Goal: Task Accomplishment & Management: Use online tool/utility

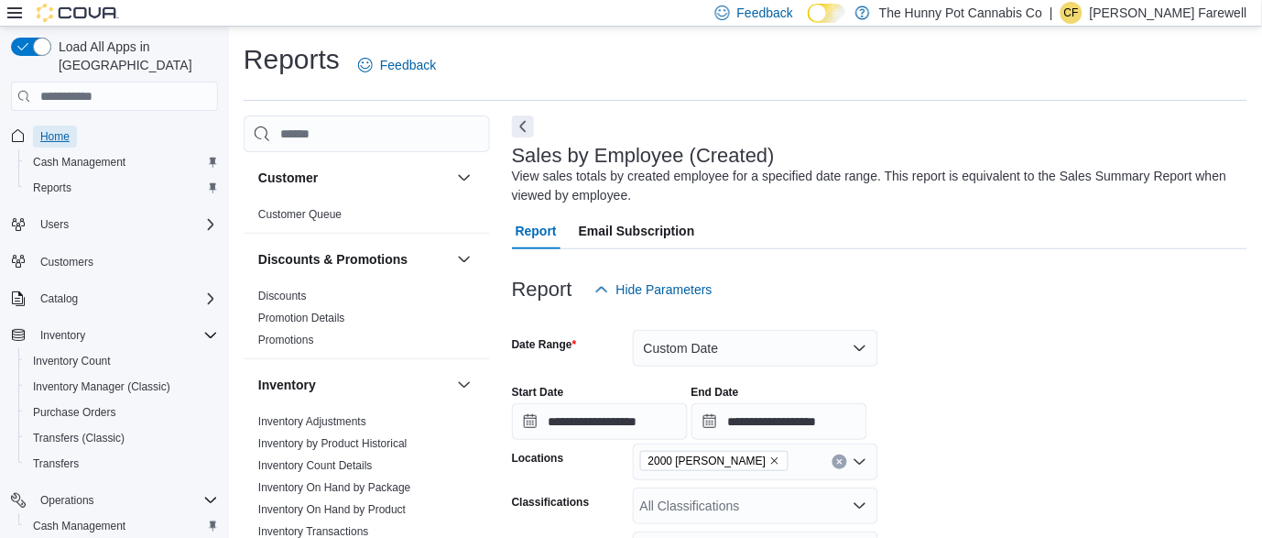
click at [52, 129] on span "Home" at bounding box center [54, 136] width 29 height 15
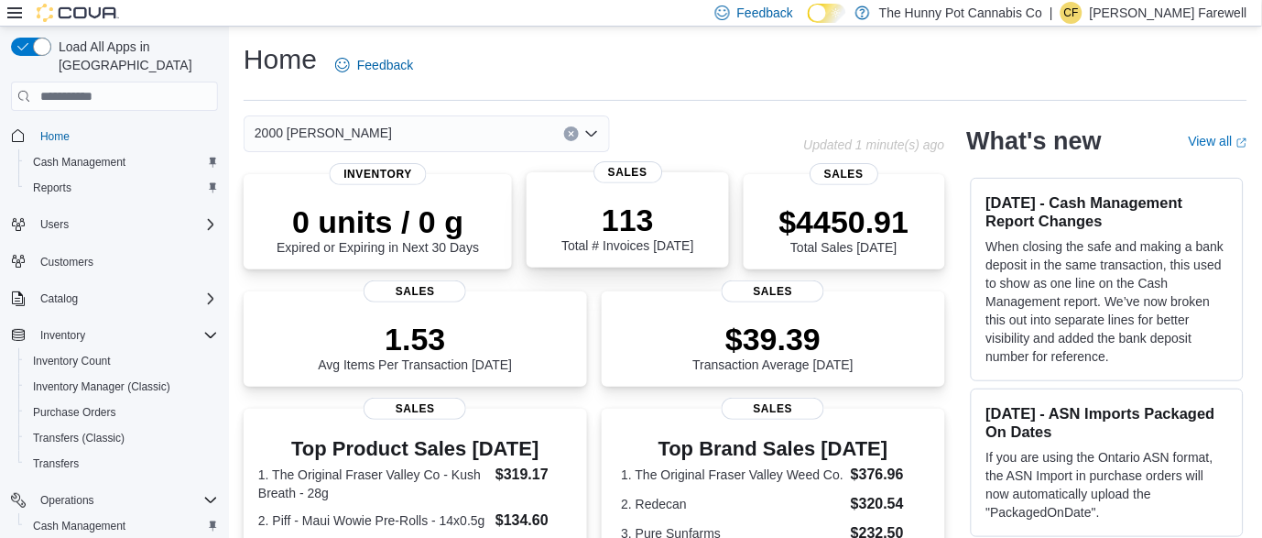
click at [649, 234] on p "113" at bounding box center [628, 220] width 132 height 37
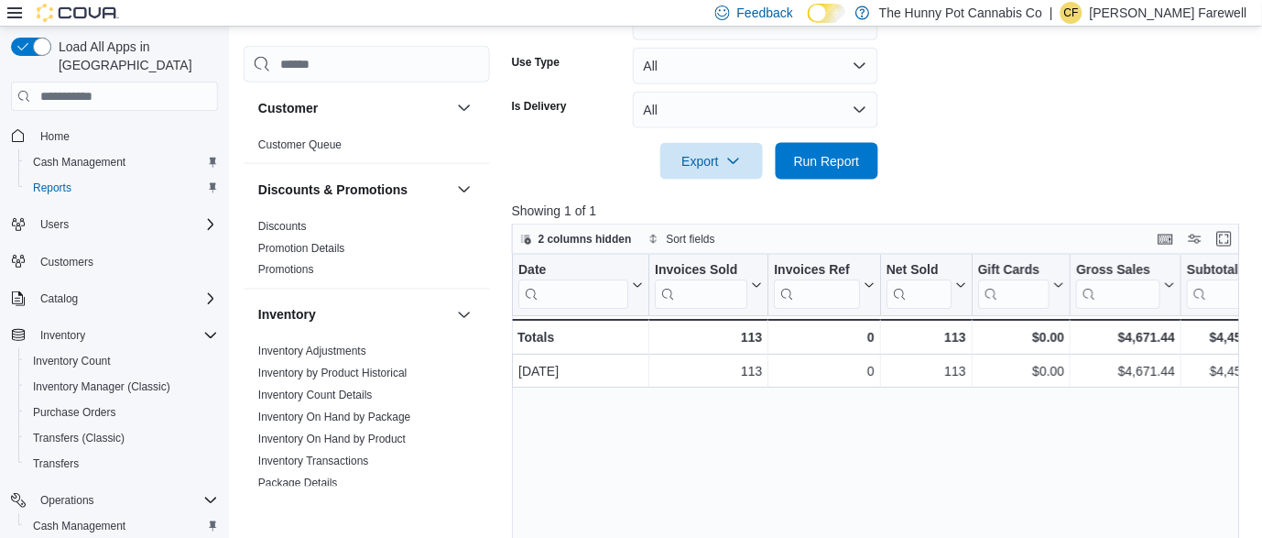
scroll to position [152, 0]
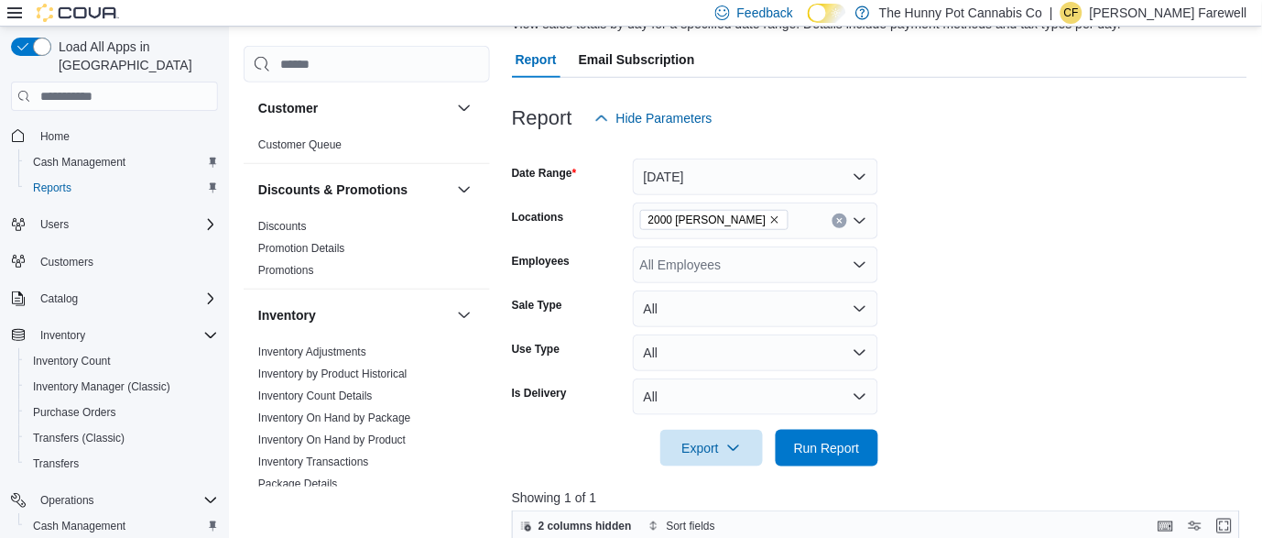
click at [750, 255] on div "All Employees" at bounding box center [756, 264] width 246 height 37
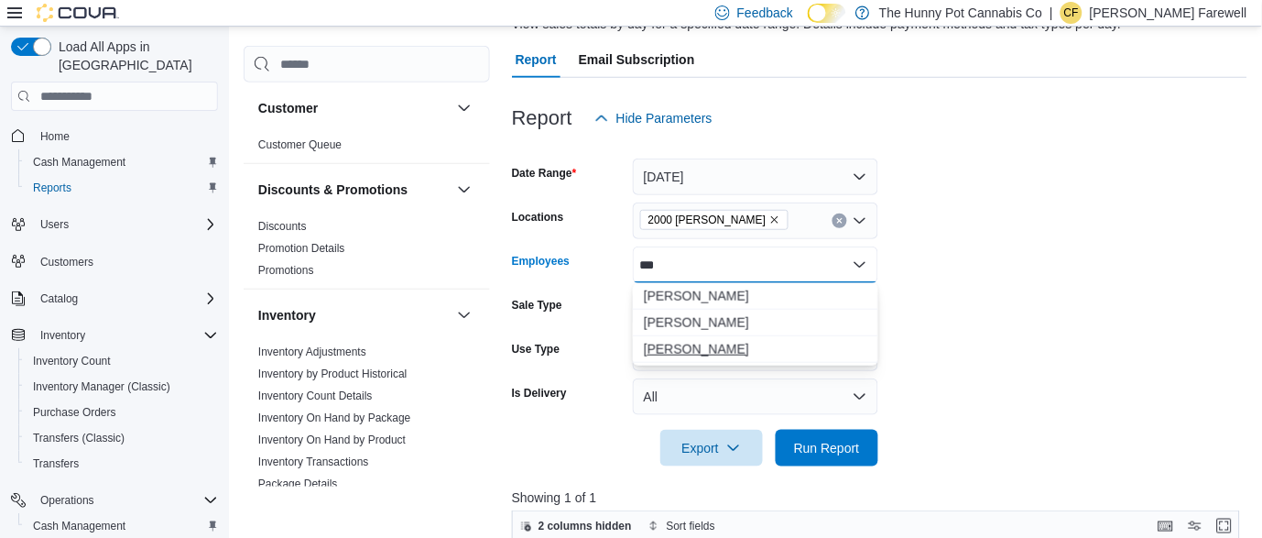
type input "***"
click at [728, 345] on span "[PERSON_NAME]" at bounding box center [756, 349] width 224 height 18
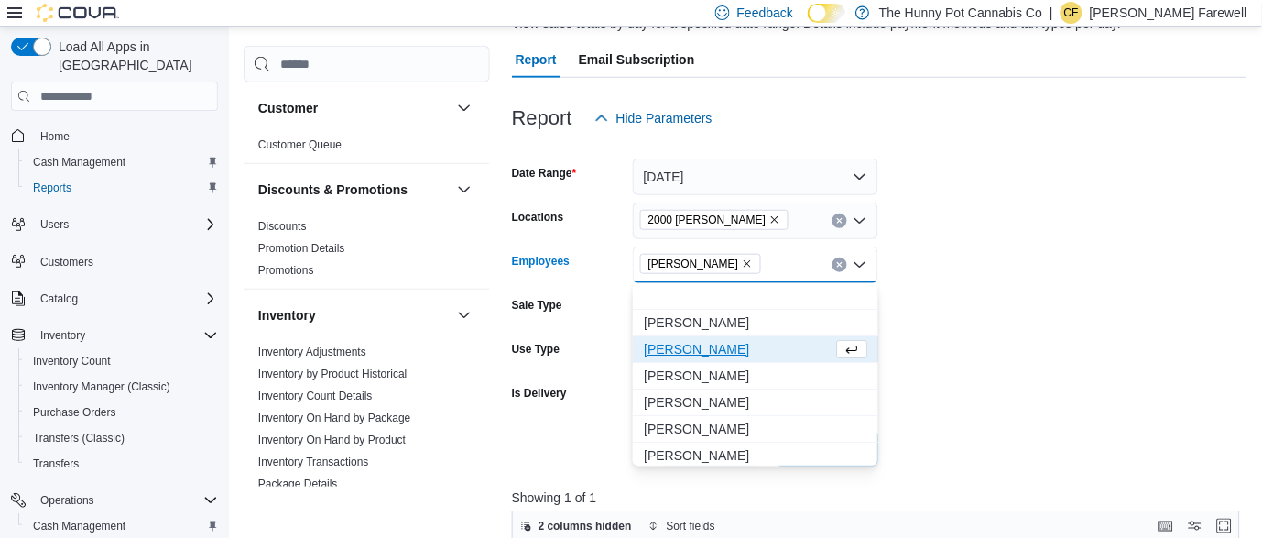
click at [968, 387] on form "Date Range Today Locations 2000 Appleby Employees Dylan Olley Combo box. Select…" at bounding box center [880, 302] width 736 height 330
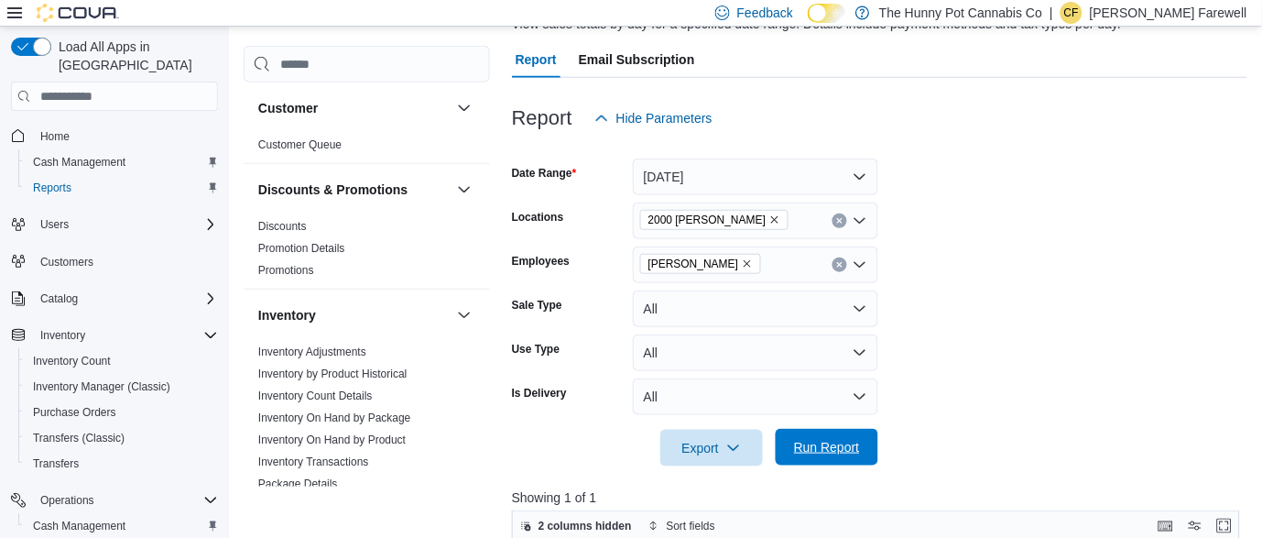
click at [831, 441] on span "Run Report" at bounding box center [827, 447] width 66 height 18
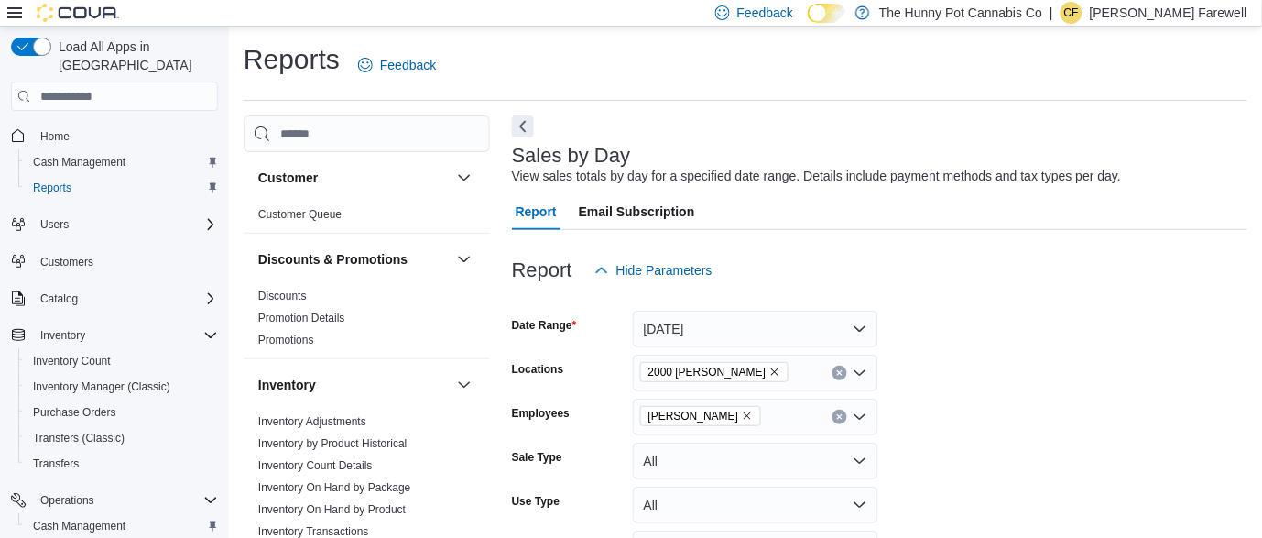
click at [775, 415] on div "[PERSON_NAME]" at bounding box center [756, 417] width 246 height 37
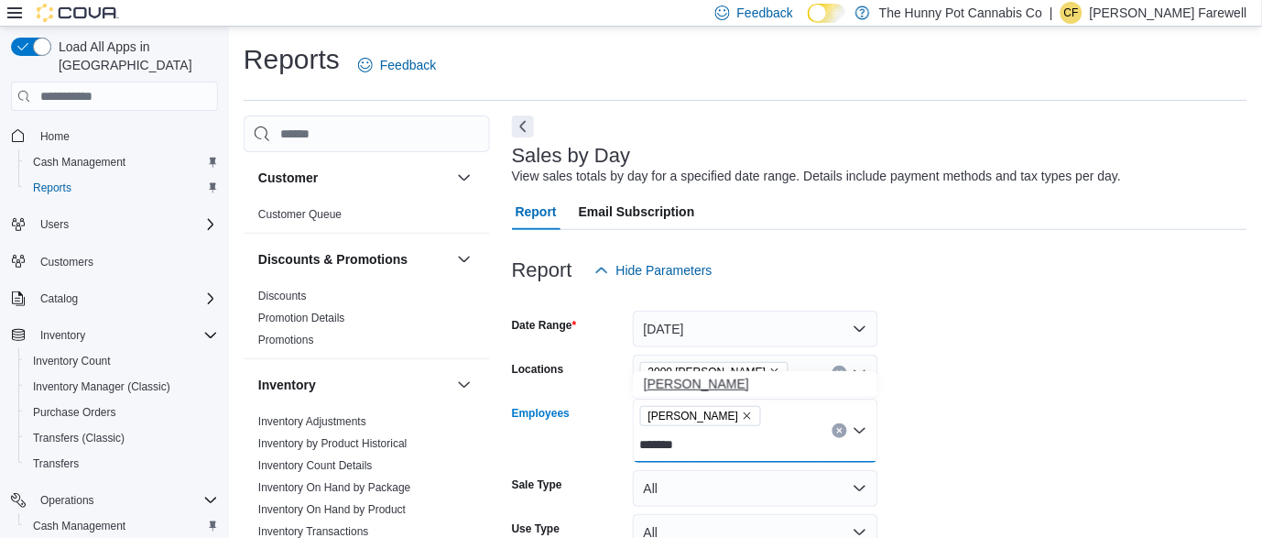
type input "*******"
click at [670, 377] on span "[PERSON_NAME]" at bounding box center [756, 384] width 224 height 18
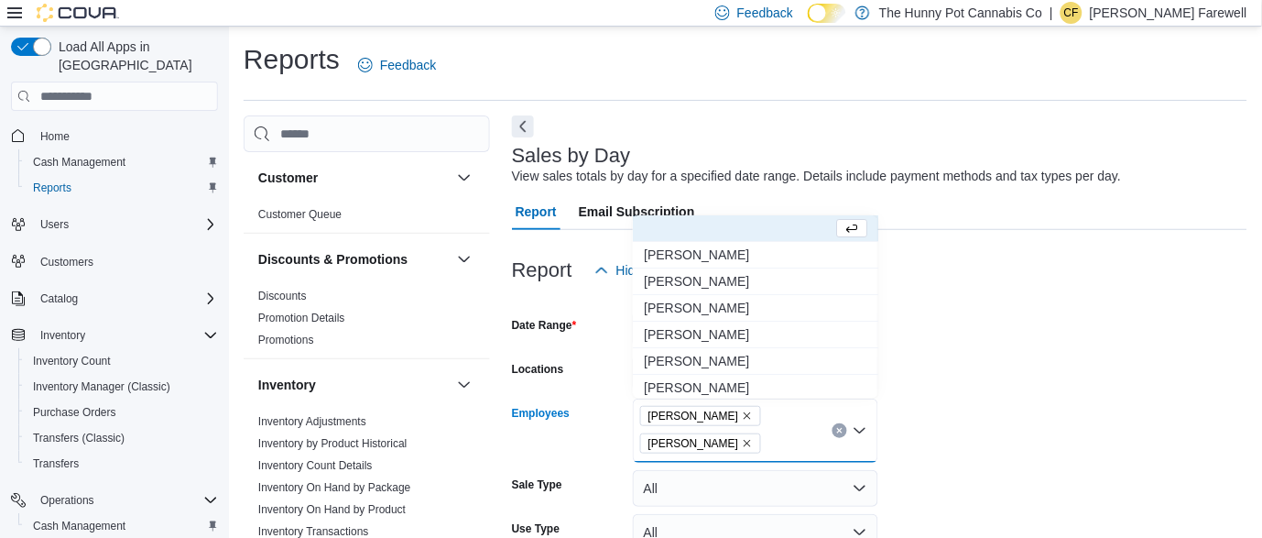
click at [970, 373] on form "Date Range Today Locations 2000 Appleby Employees Alexyss Dodd Dylan Olley Comb…" at bounding box center [880, 467] width 736 height 357
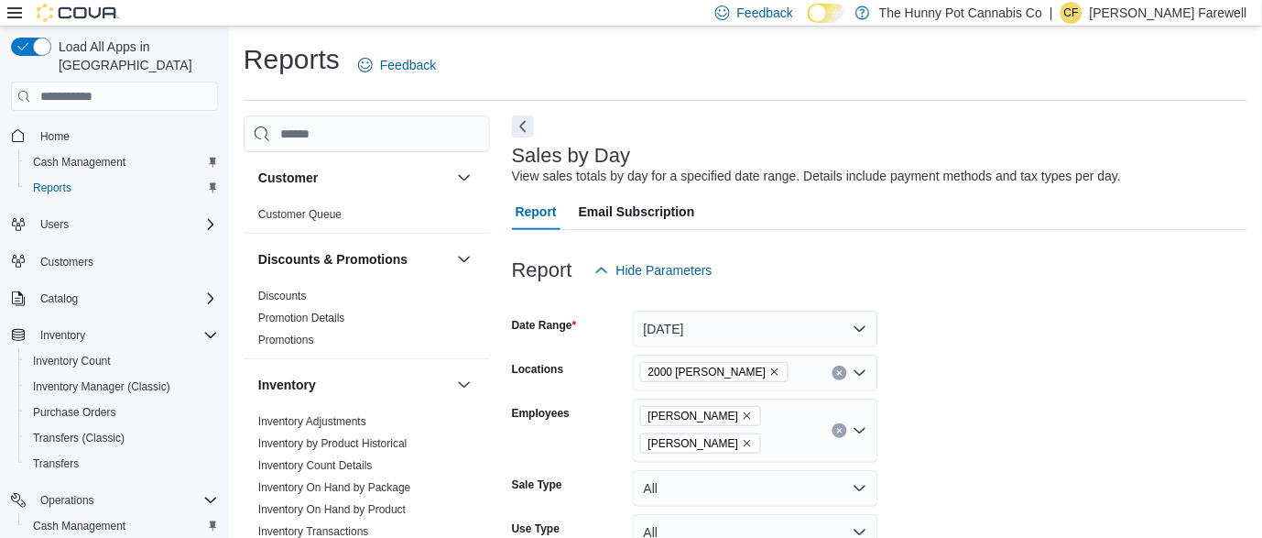
scroll to position [597, 0]
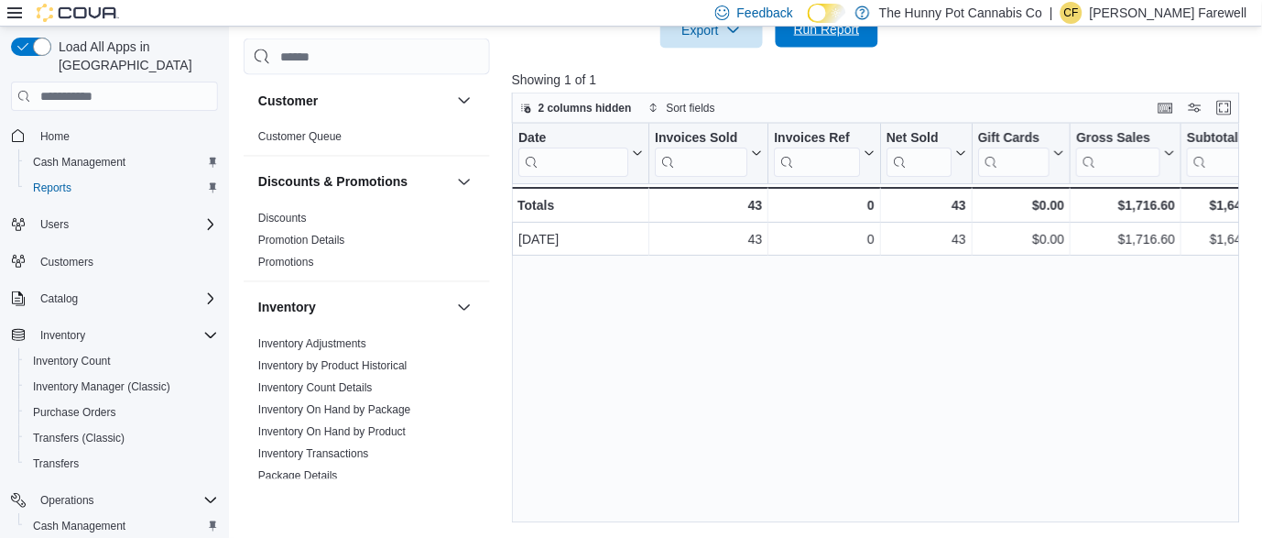
click at [825, 37] on span "Run Report" at bounding box center [827, 29] width 66 height 18
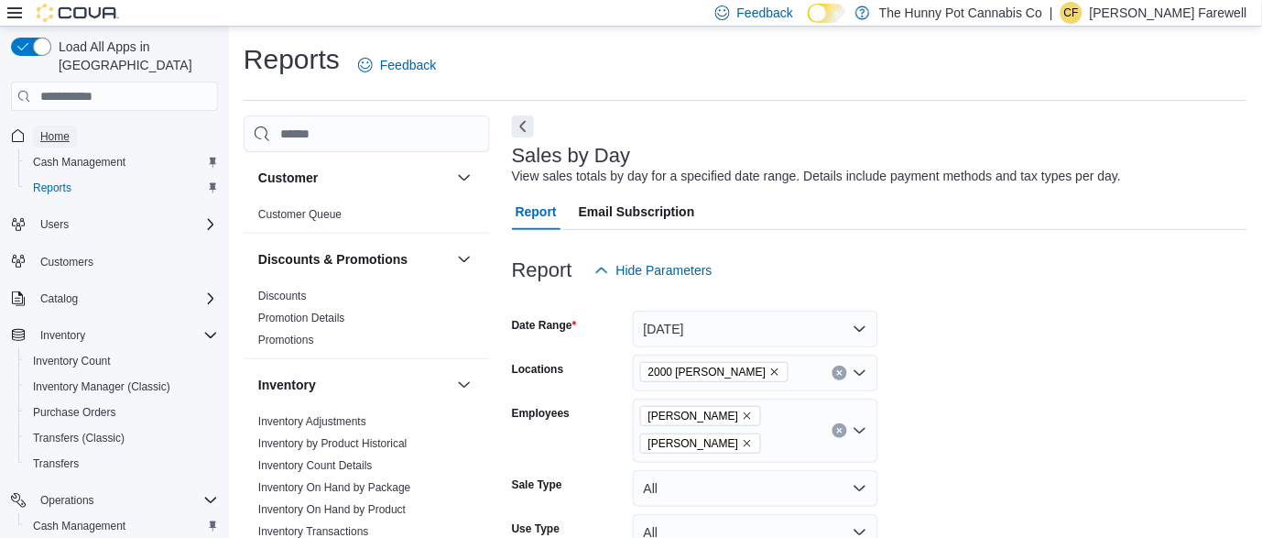
click at [56, 129] on span "Home" at bounding box center [54, 136] width 29 height 15
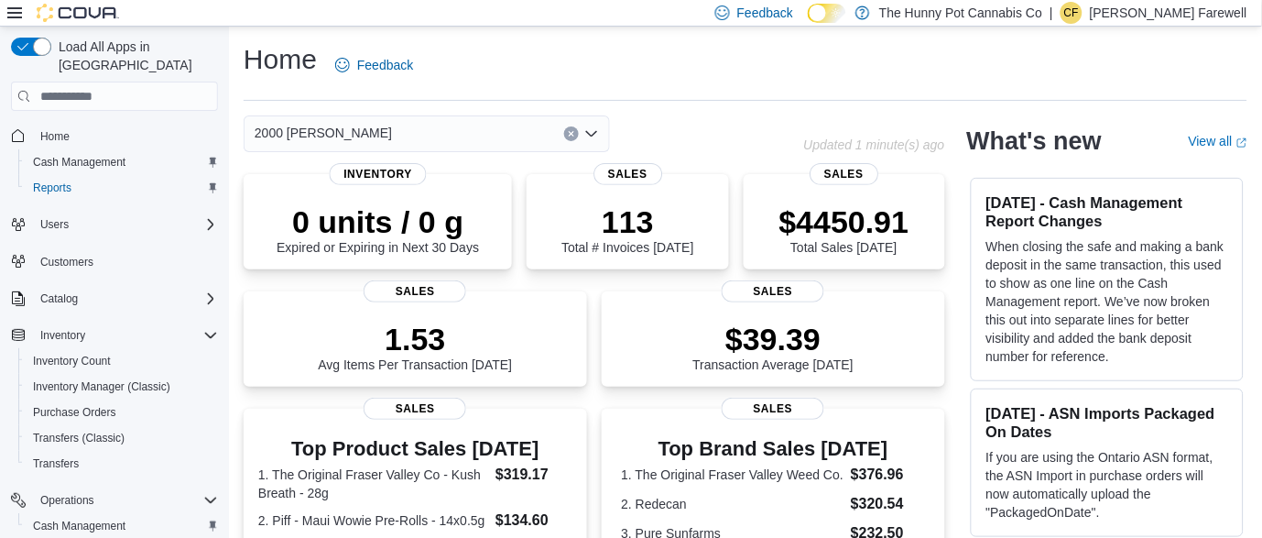
click at [774, 45] on div "Home Feedback" at bounding box center [746, 65] width 1004 height 48
